Goal: Task Accomplishment & Management: Manage account settings

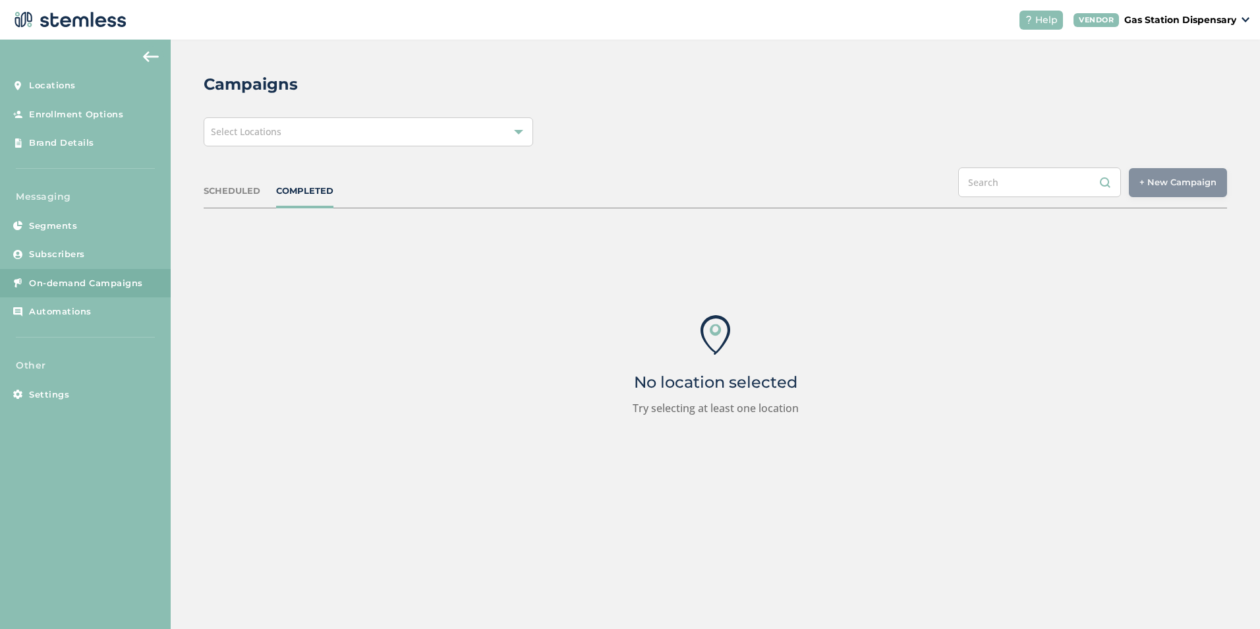
click at [34, 287] on span "On-demand Campaigns" at bounding box center [86, 283] width 114 height 13
click at [40, 256] on span "Subscribers" at bounding box center [57, 254] width 56 height 13
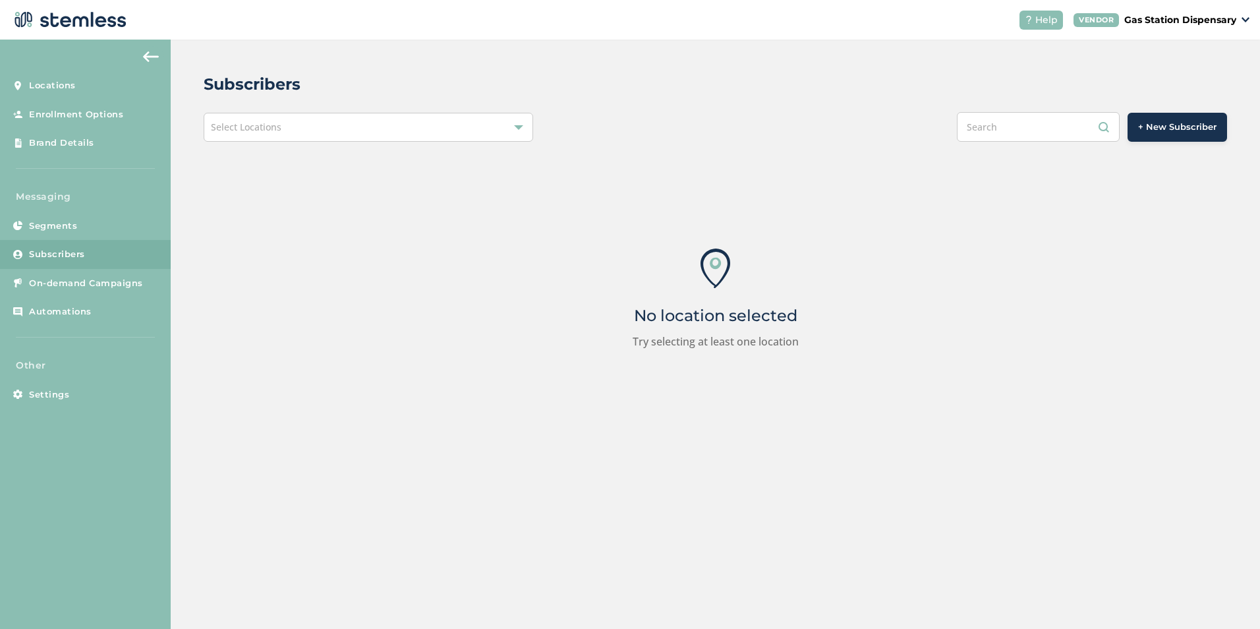
click at [426, 132] on div "Select Locations" at bounding box center [368, 127] width 329 height 29
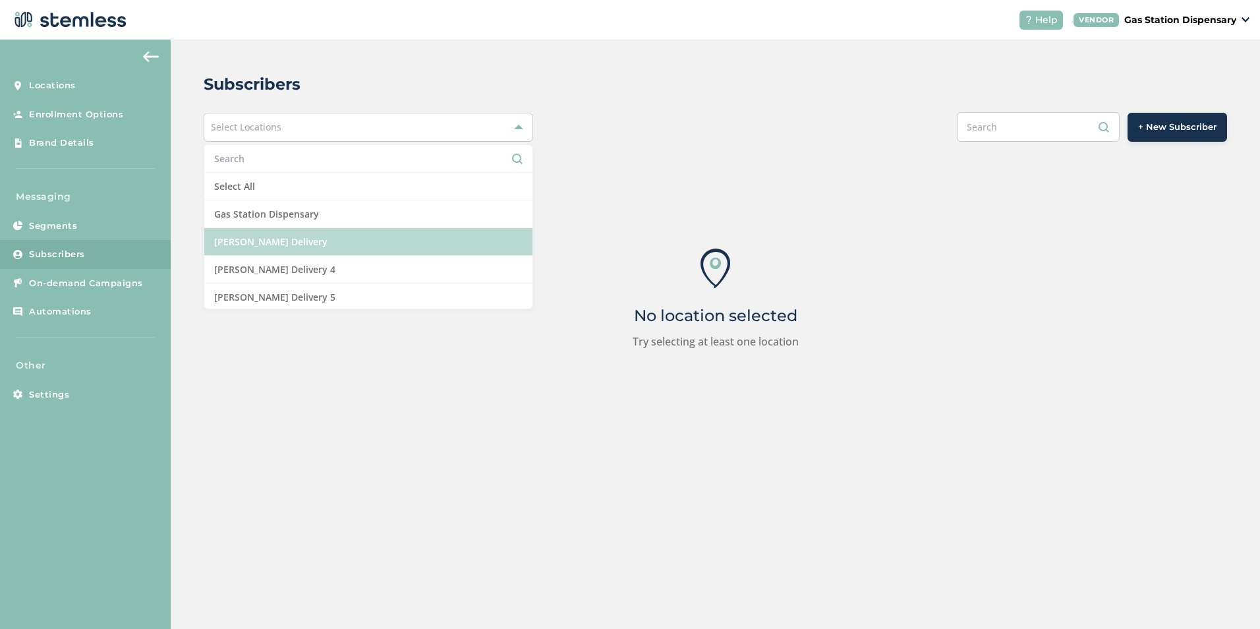
click at [325, 237] on li "[PERSON_NAME] Delivery" at bounding box center [368, 242] width 328 height 28
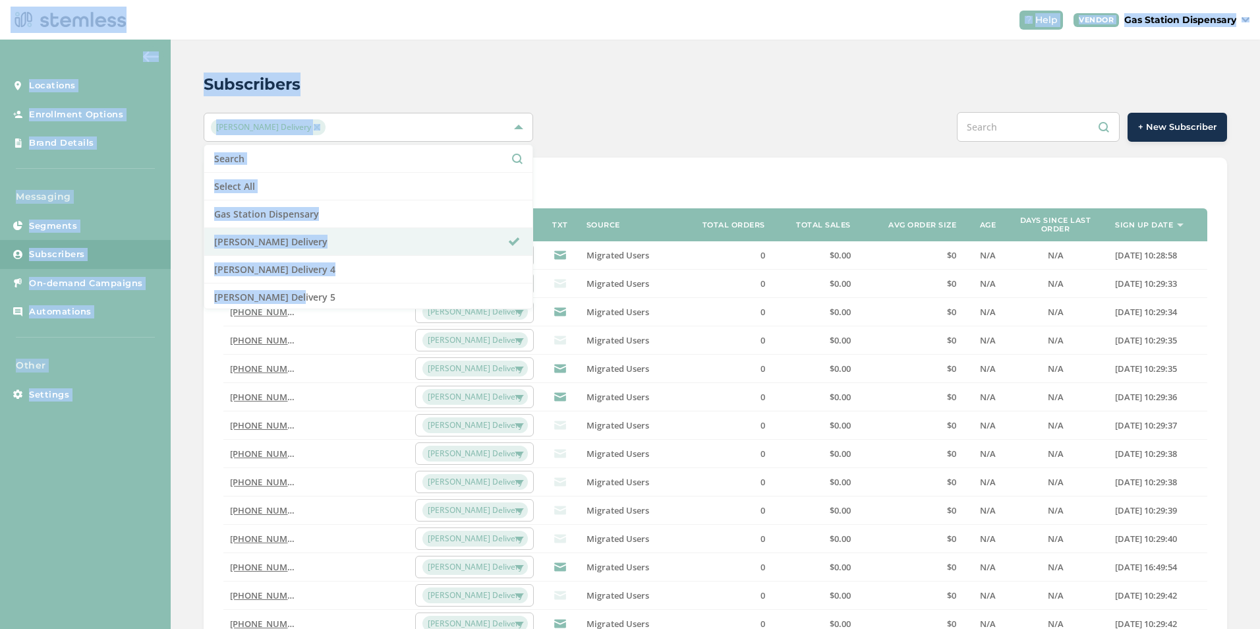
drag, startPoint x: 322, startPoint y: 289, endPoint x: 347, endPoint y: 21, distance: 268.7
click at [347, 21] on div "Help VENDOR Gas Station Dispensary Locations Enrollment Options Brand Details M…" at bounding box center [630, 314] width 1260 height 629
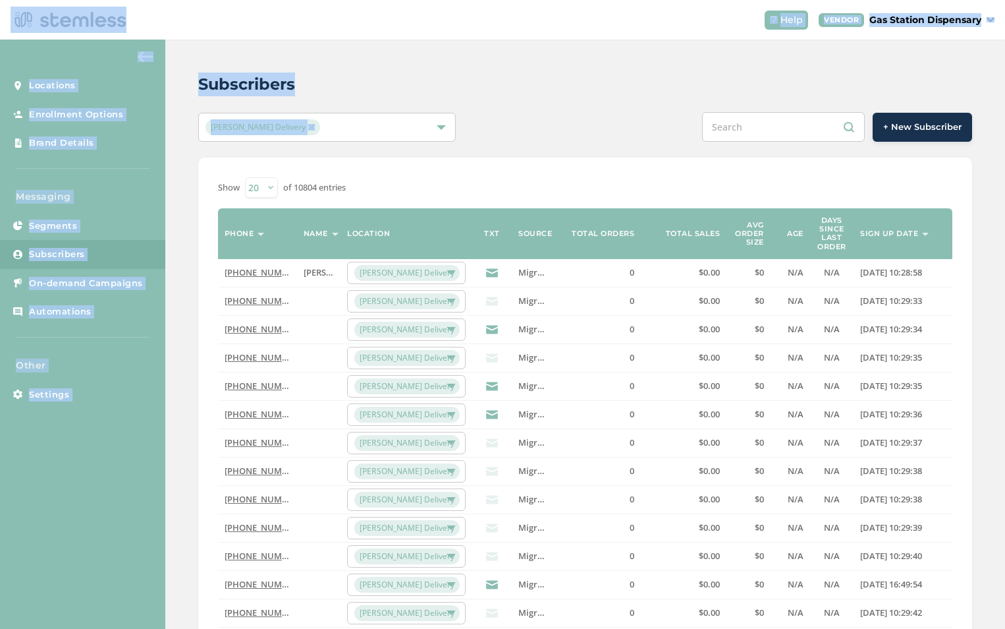
click at [308, 128] on img at bounding box center [311, 127] width 7 height 7
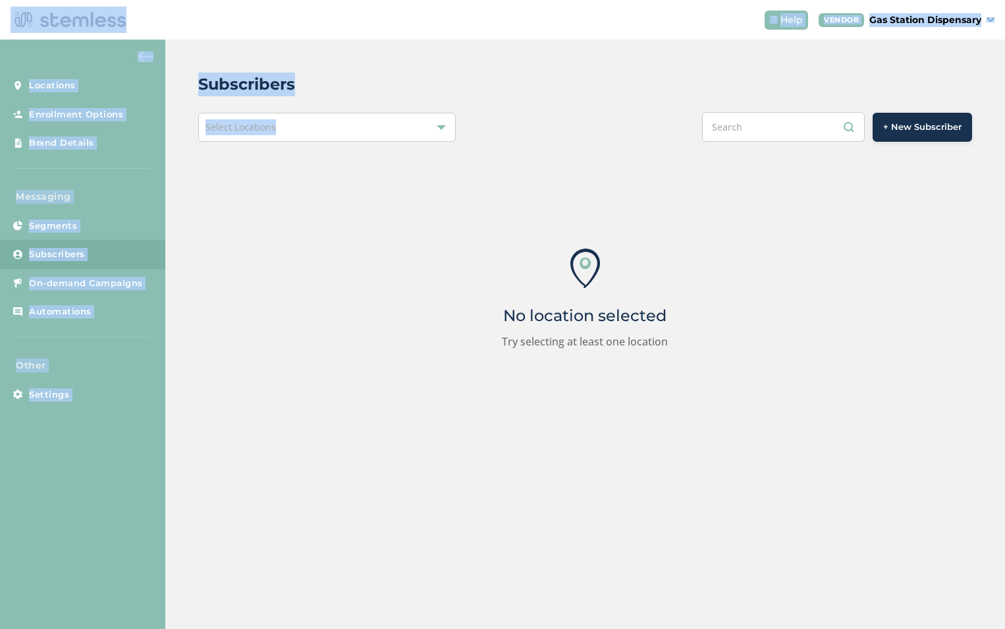
click at [926, 130] on span "+ New Subscriber" at bounding box center [923, 127] width 78 height 13
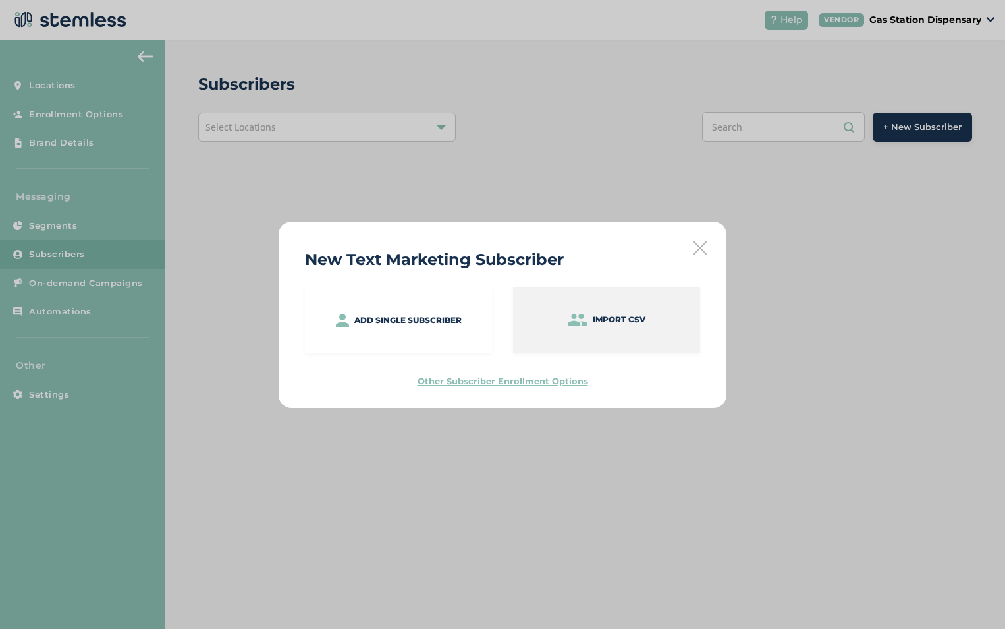
click at [648, 314] on div "Import CSV" at bounding box center [606, 319] width 187 height 65
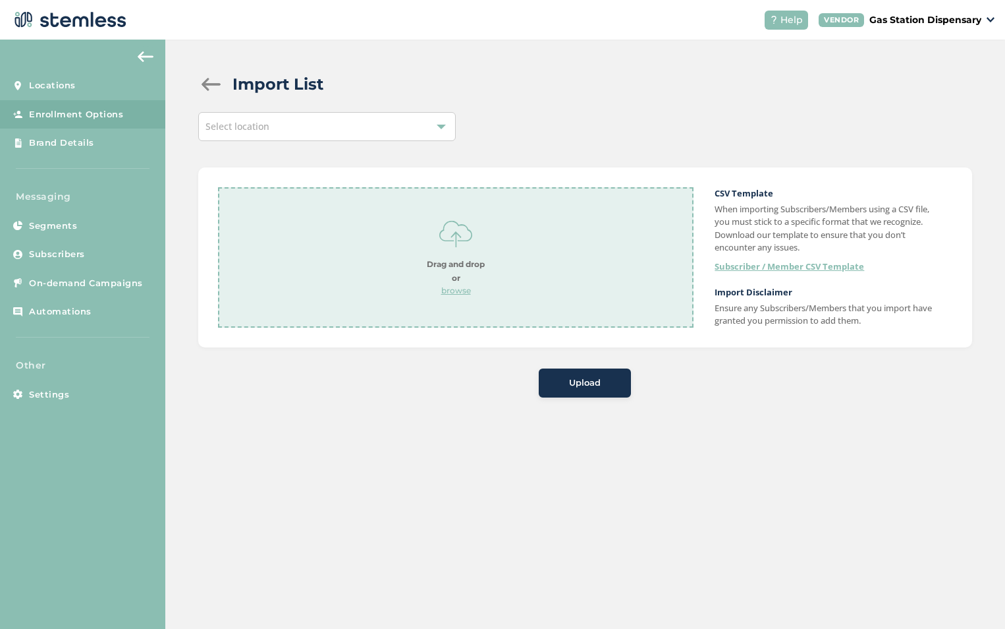
click at [337, 134] on div "Select location" at bounding box center [327, 126] width 258 height 29
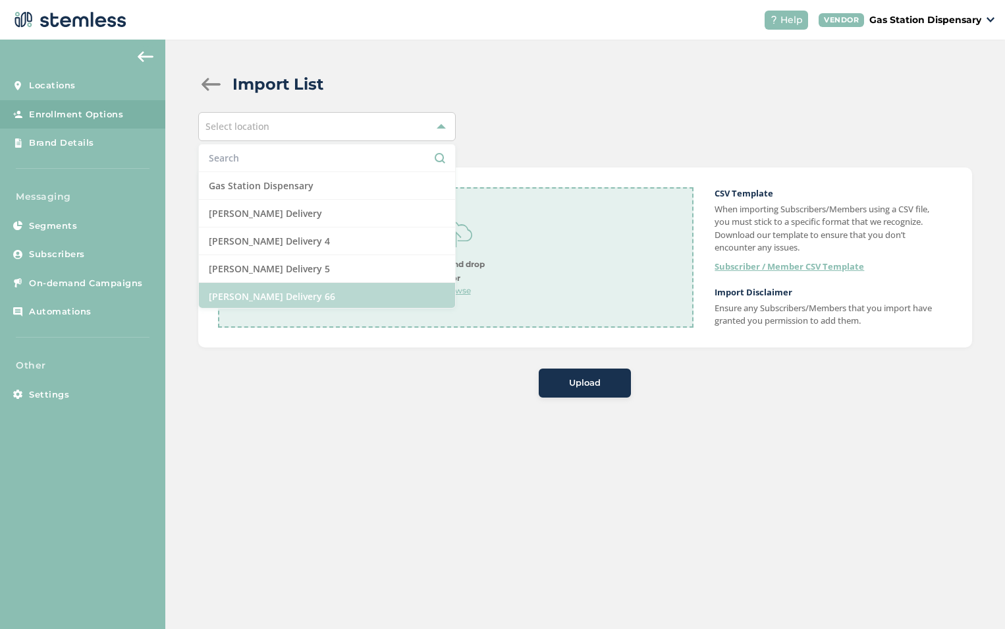
click at [305, 285] on li "[PERSON_NAME] Delivery 66" at bounding box center [327, 296] width 257 height 27
